Goal: Task Accomplishment & Management: Manage account settings

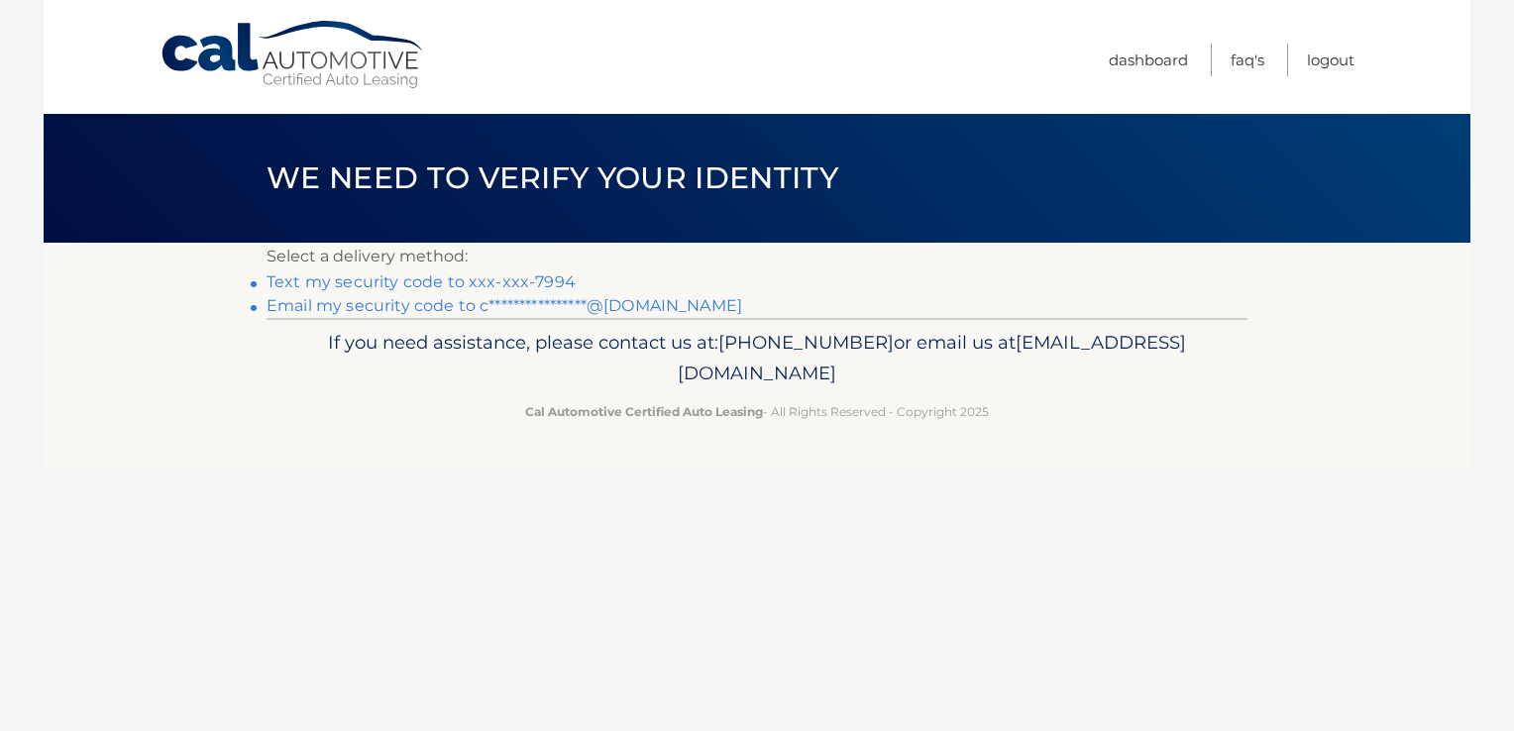
click at [353, 276] on link "Text my security code to xxx-xxx-7994" at bounding box center [420, 281] width 309 height 19
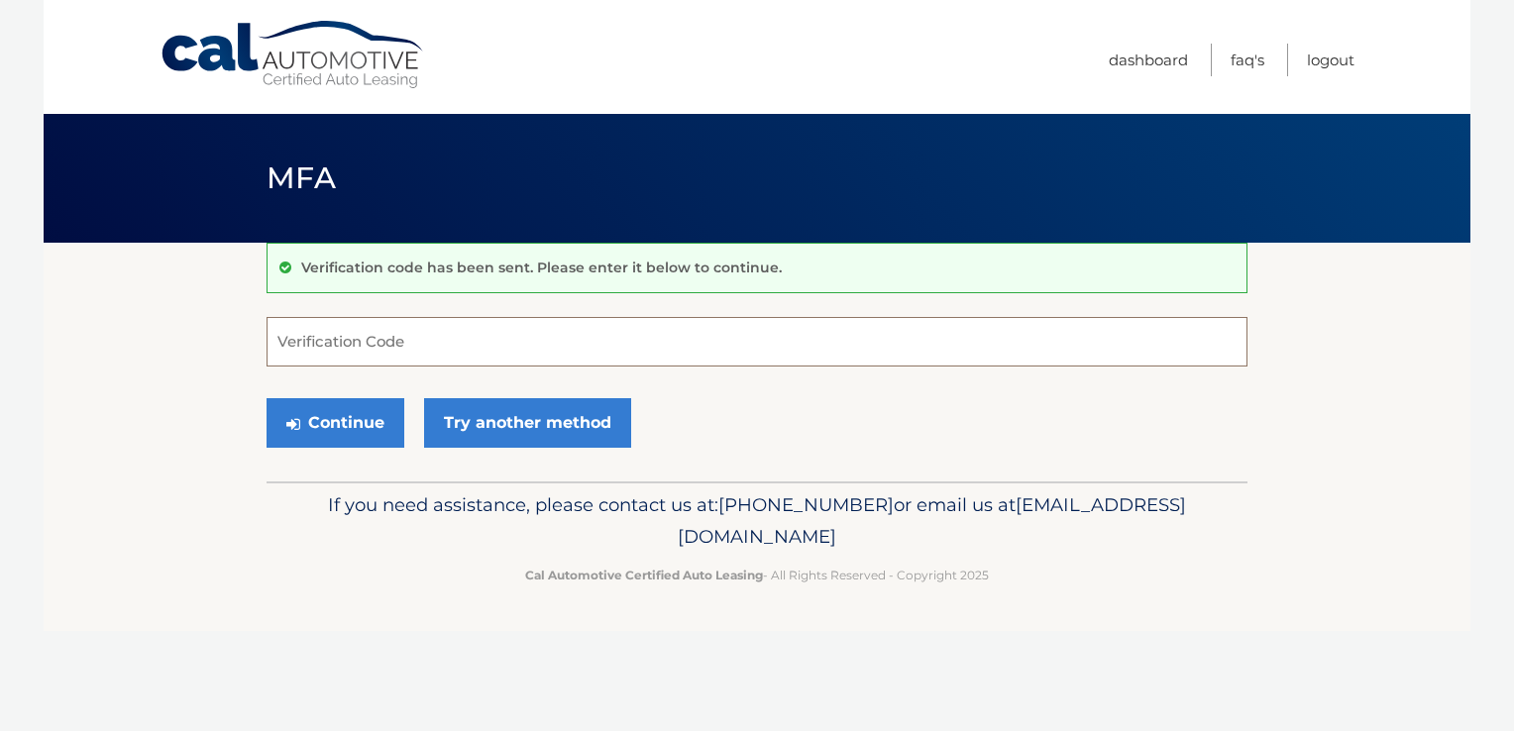
click at [543, 334] on input "Verification Code" at bounding box center [756, 342] width 981 height 50
type input "188147"
click at [356, 405] on button "Continue" at bounding box center [335, 423] width 138 height 50
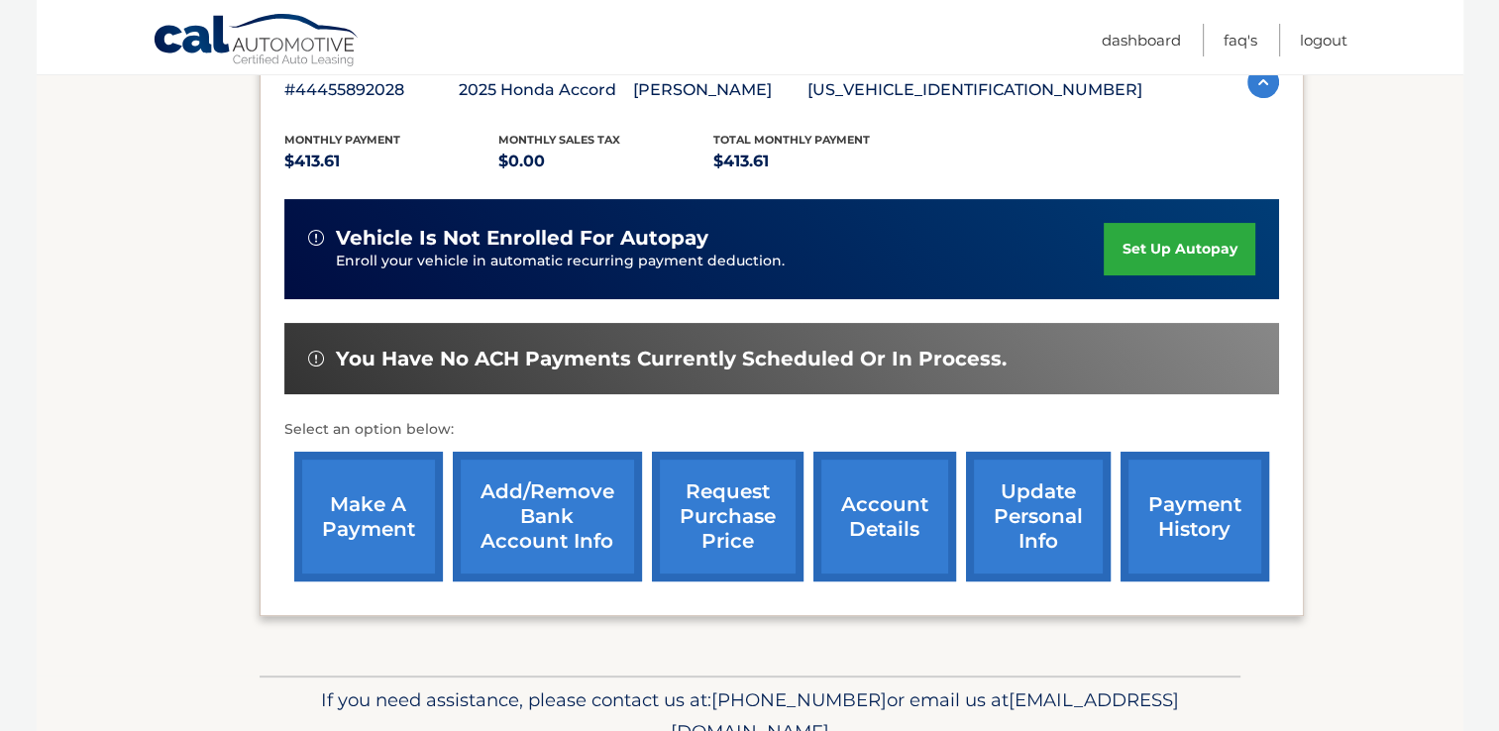
scroll to position [388, 0]
